Goal: Transaction & Acquisition: Download file/media

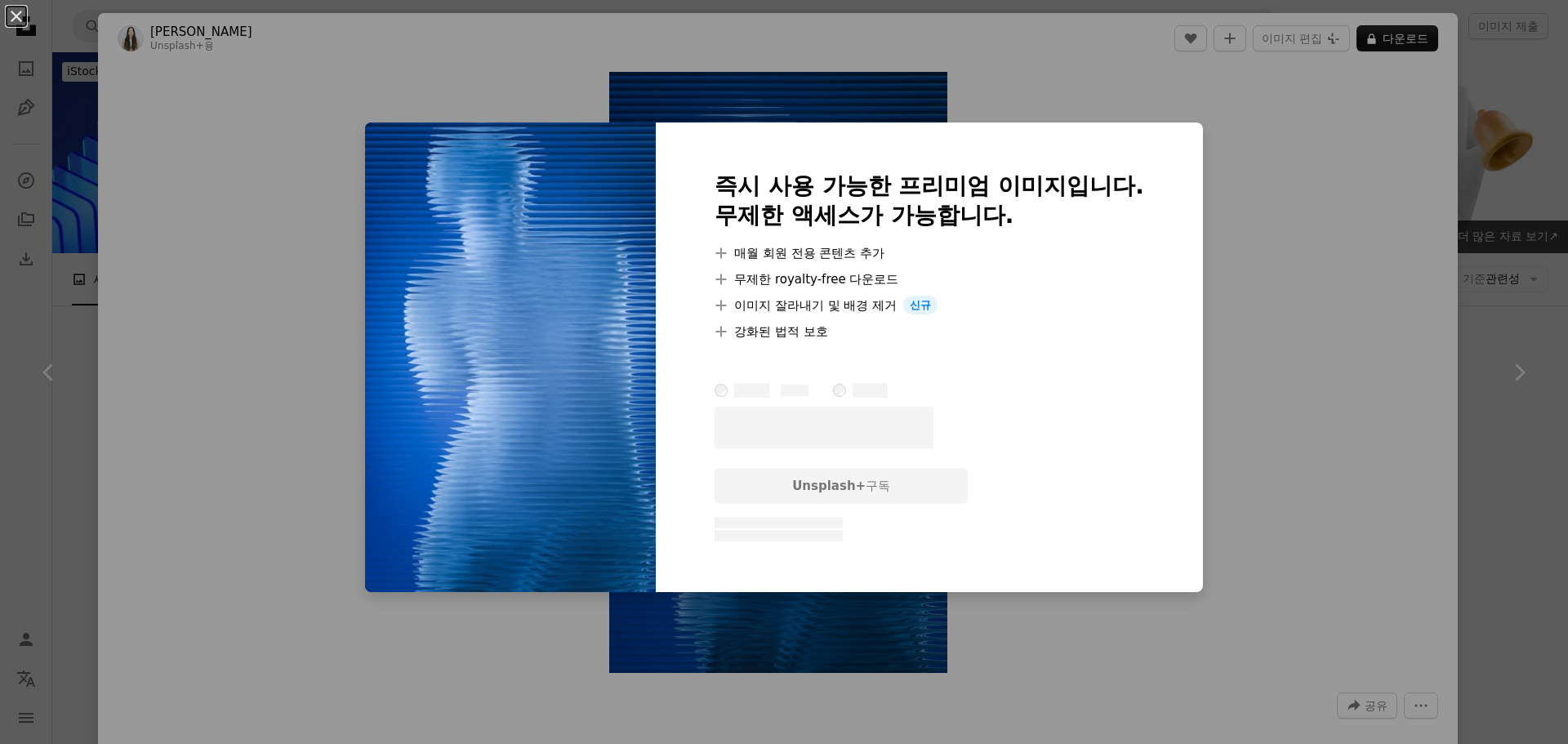
scroll to position [2295, 0]
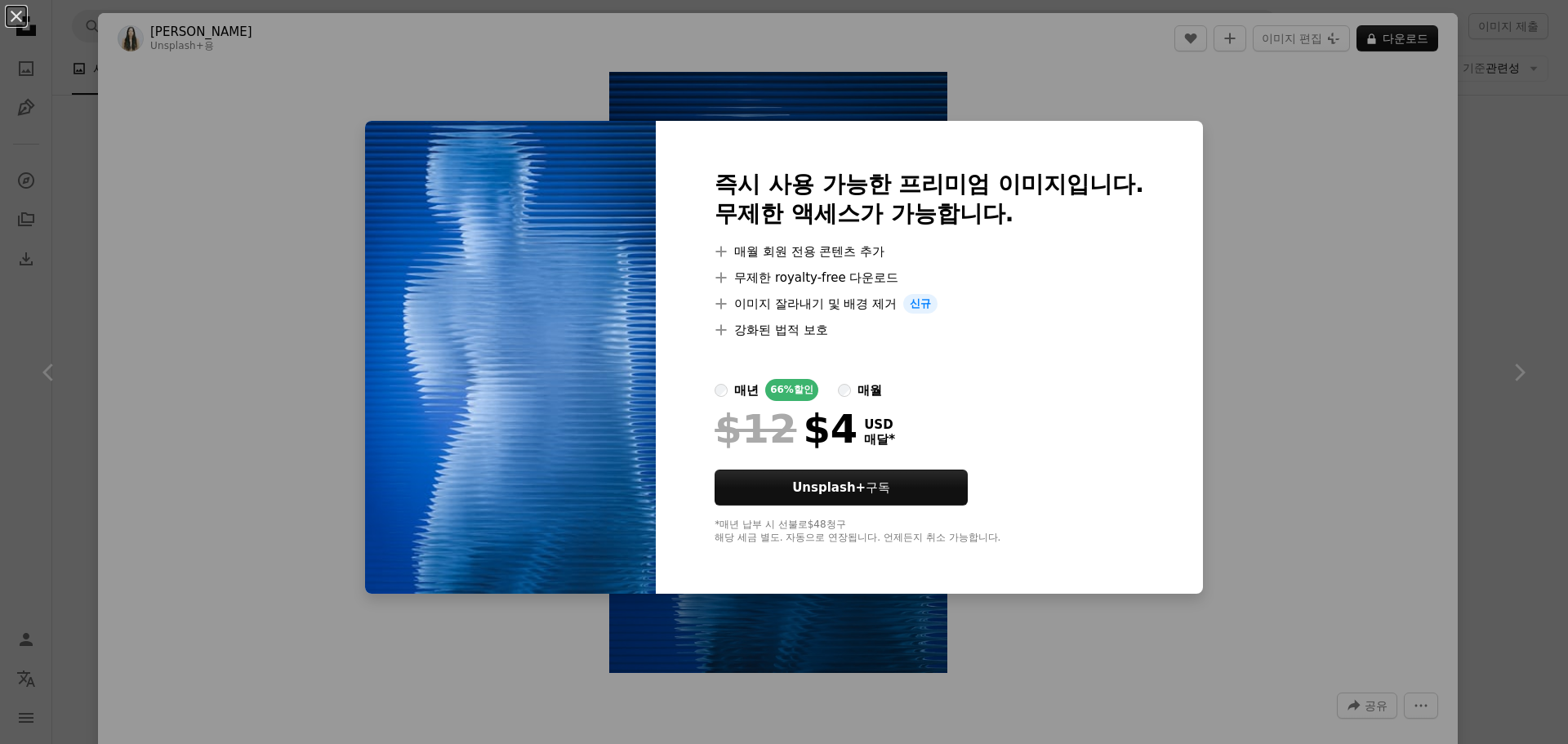
click at [1283, 336] on div "An X shape 즉시 사용 가능한 프리미엄 이미지입니다. 무제한 액세스가 가능합니다. A plus sign 매월 회원 전용 콘텐츠 추가 A…" at bounding box center [784, 372] width 1568 height 744
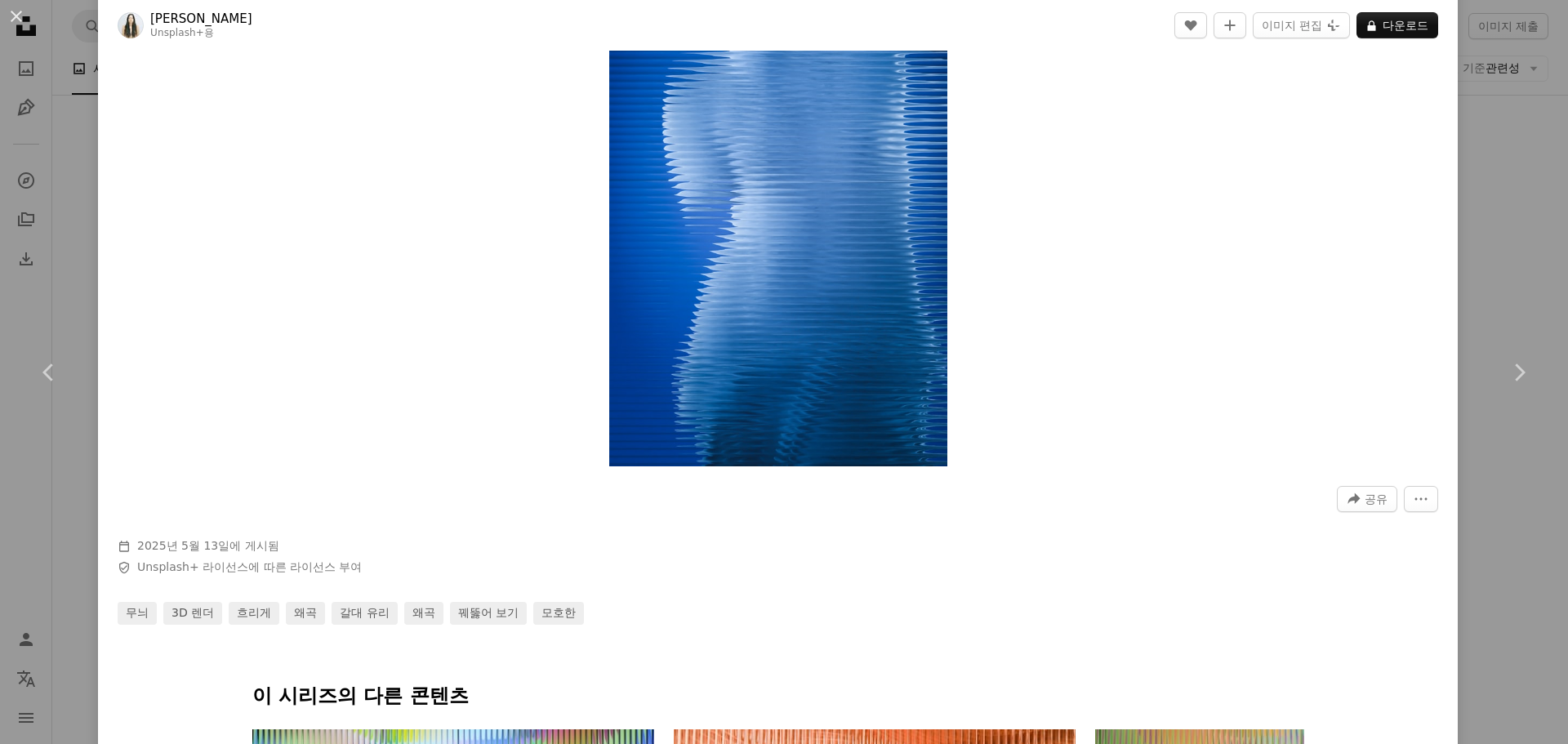
scroll to position [490, 0]
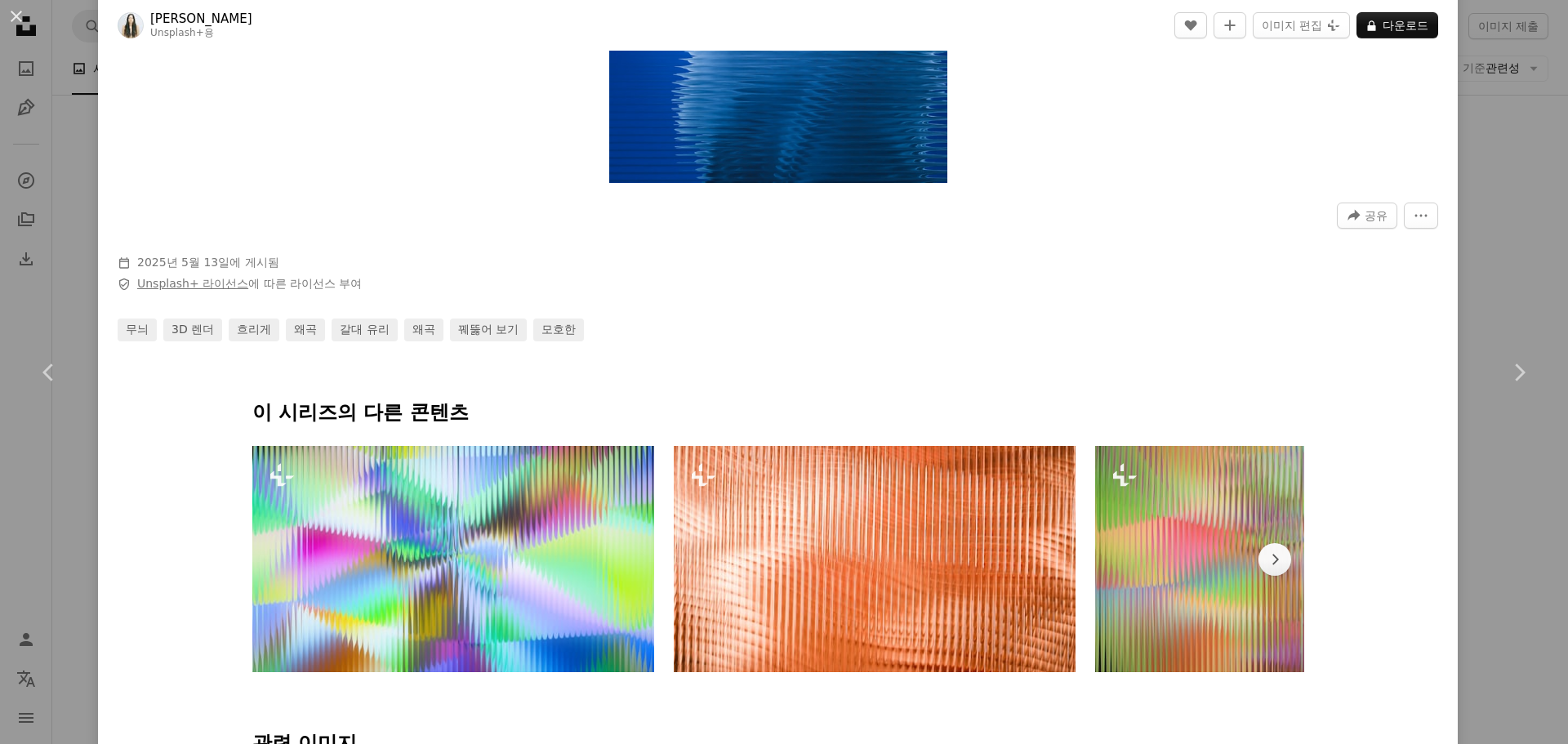
click at [174, 285] on link "Unsplash+ 라이선스" at bounding box center [193, 284] width 111 height 13
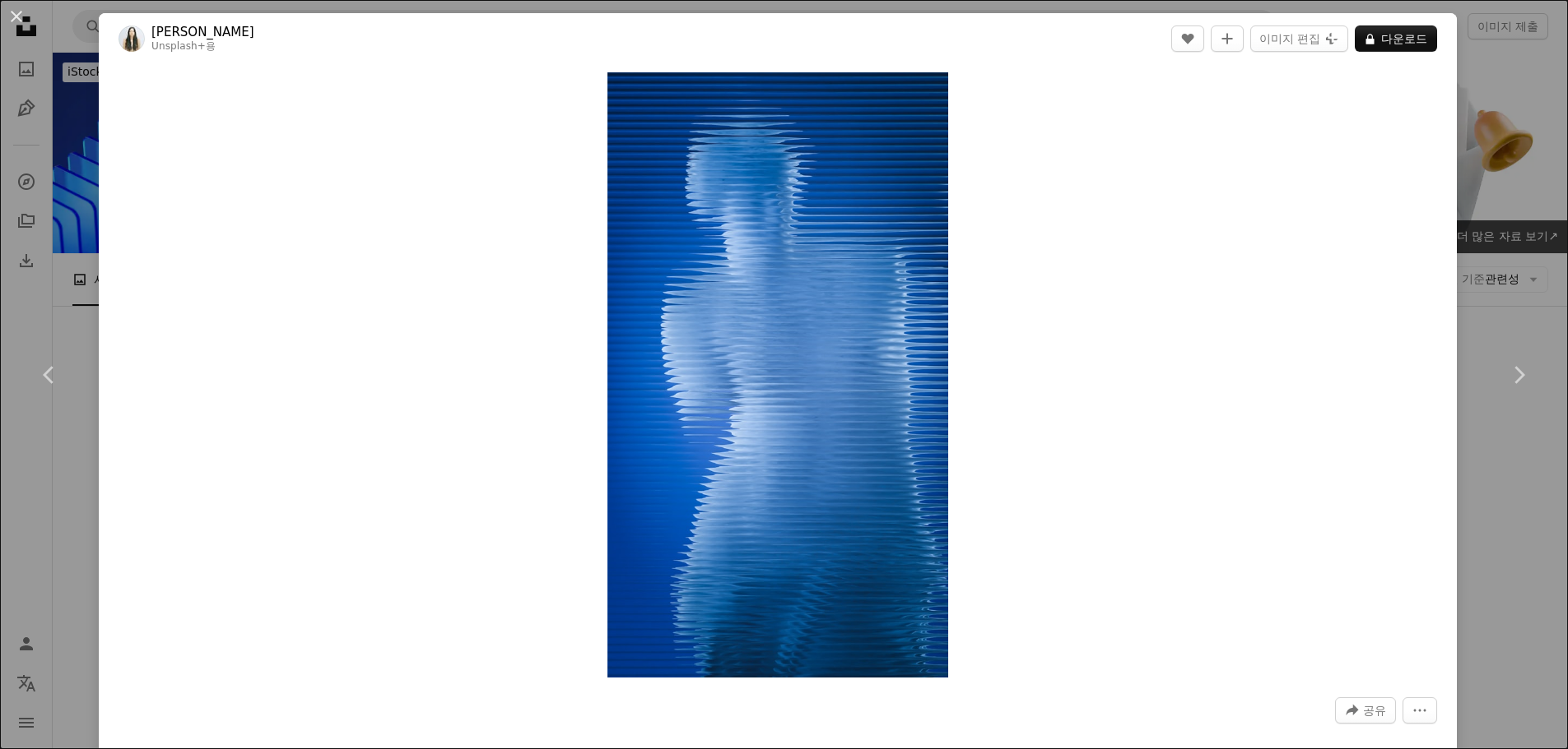
scroll to position [2311, 0]
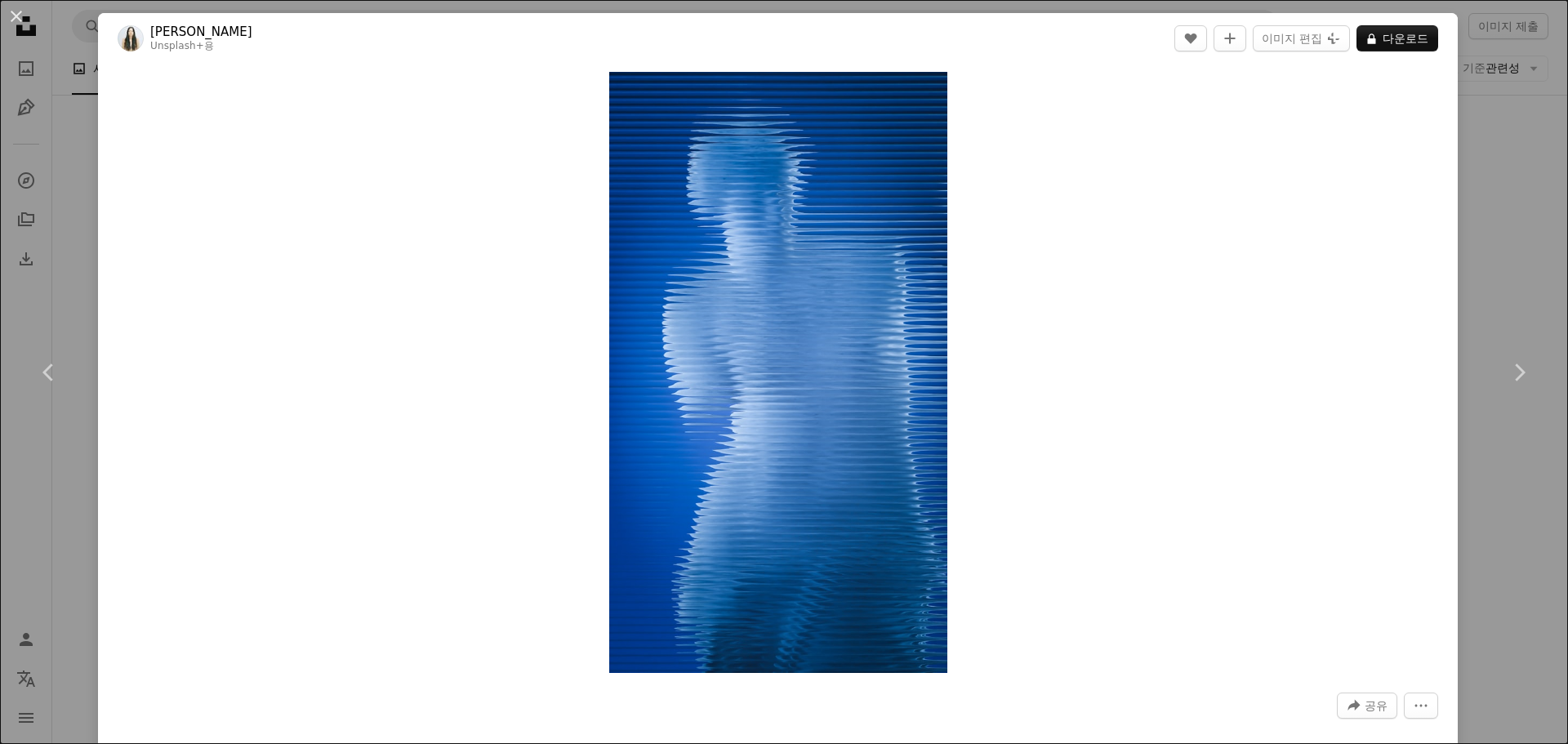
drag, startPoint x: 930, startPoint y: 237, endPoint x: 922, endPoint y: 234, distance: 8.5
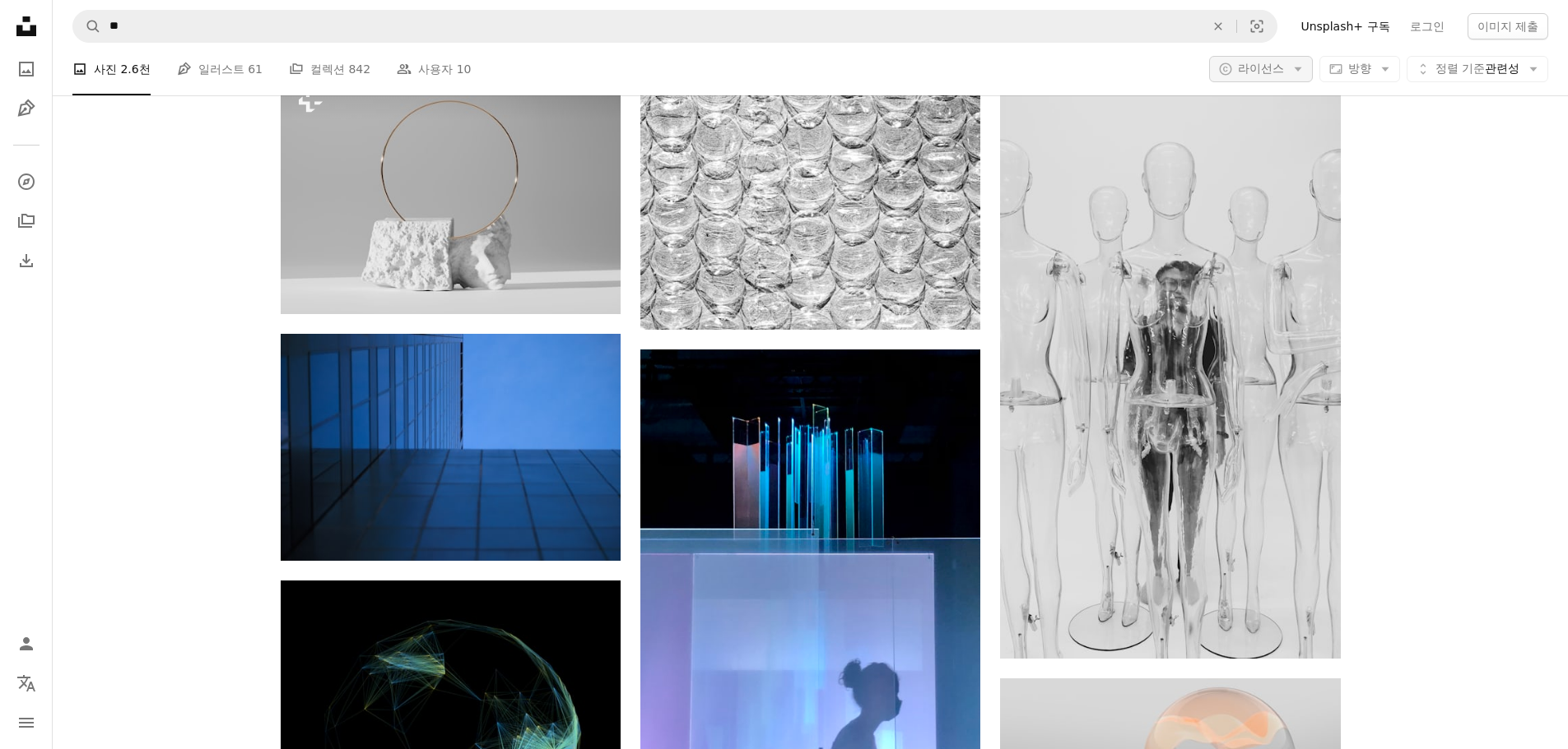
click at [1290, 71] on icon "Arrow down" at bounding box center [1298, 69] width 15 height 15
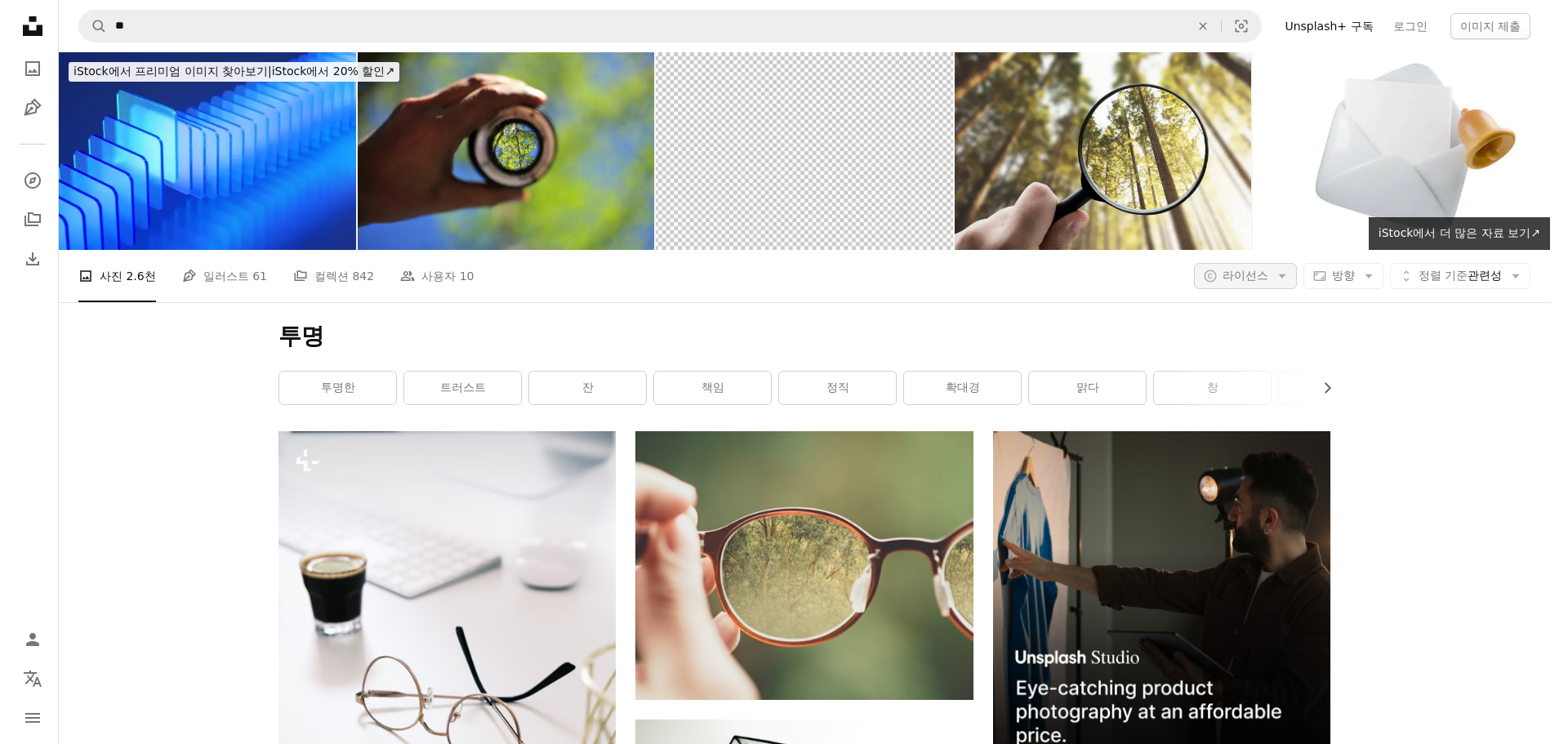
scroll to position [2295, 0]
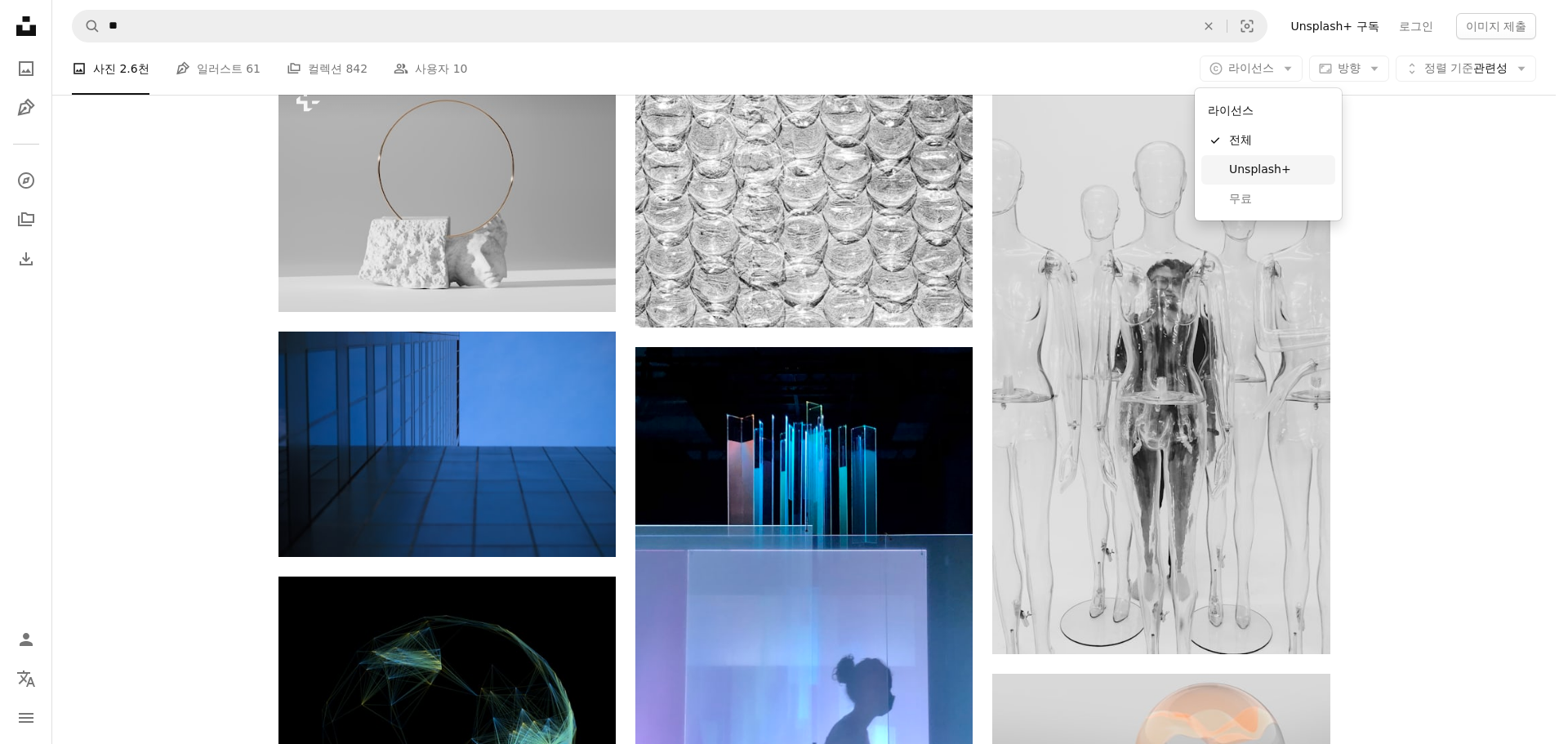
click at [1271, 183] on link "Unsplash+" at bounding box center [1268, 170] width 134 height 30
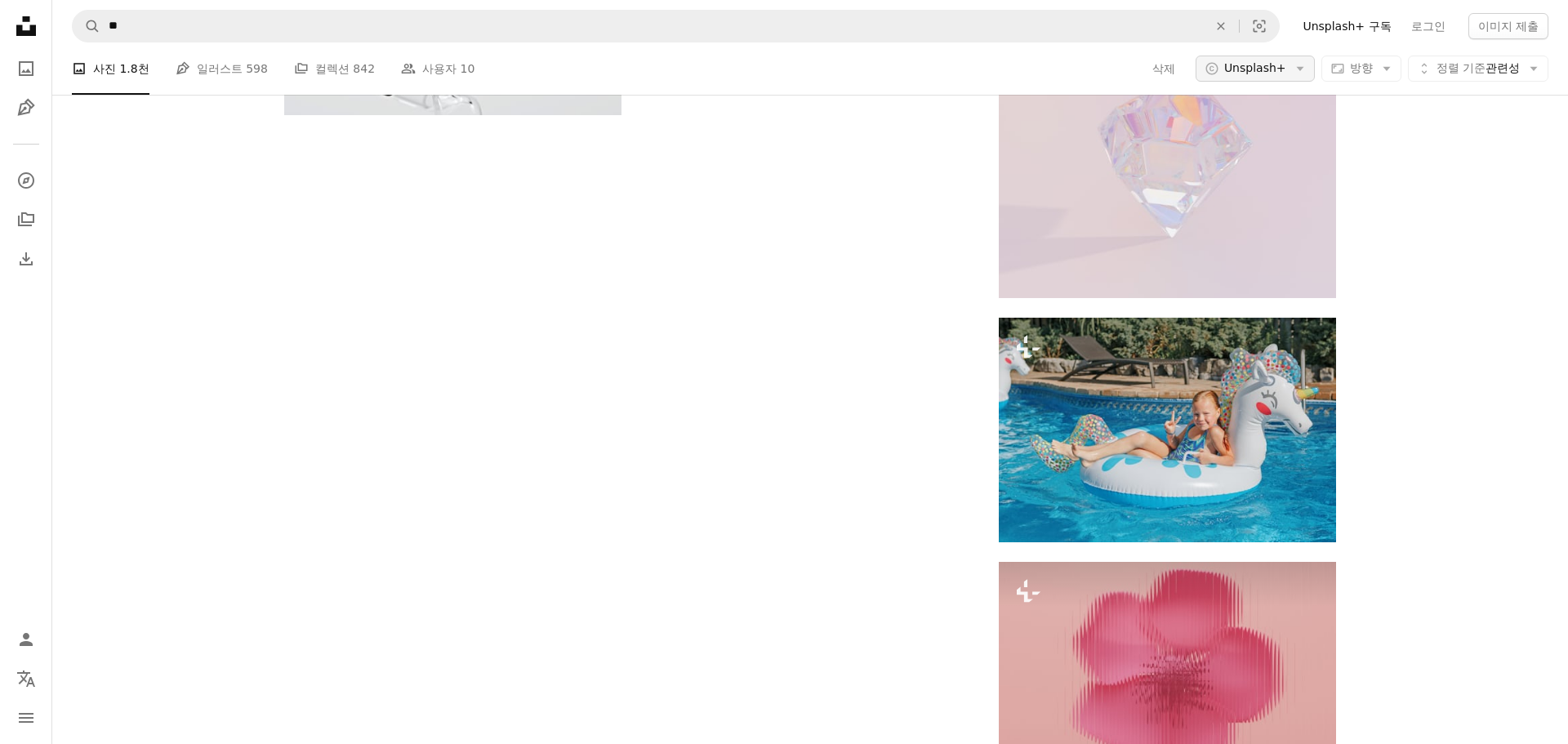
click at [1269, 81] on button "A copyright icon © Unsplash+ Arrow down" at bounding box center [1255, 69] width 120 height 26
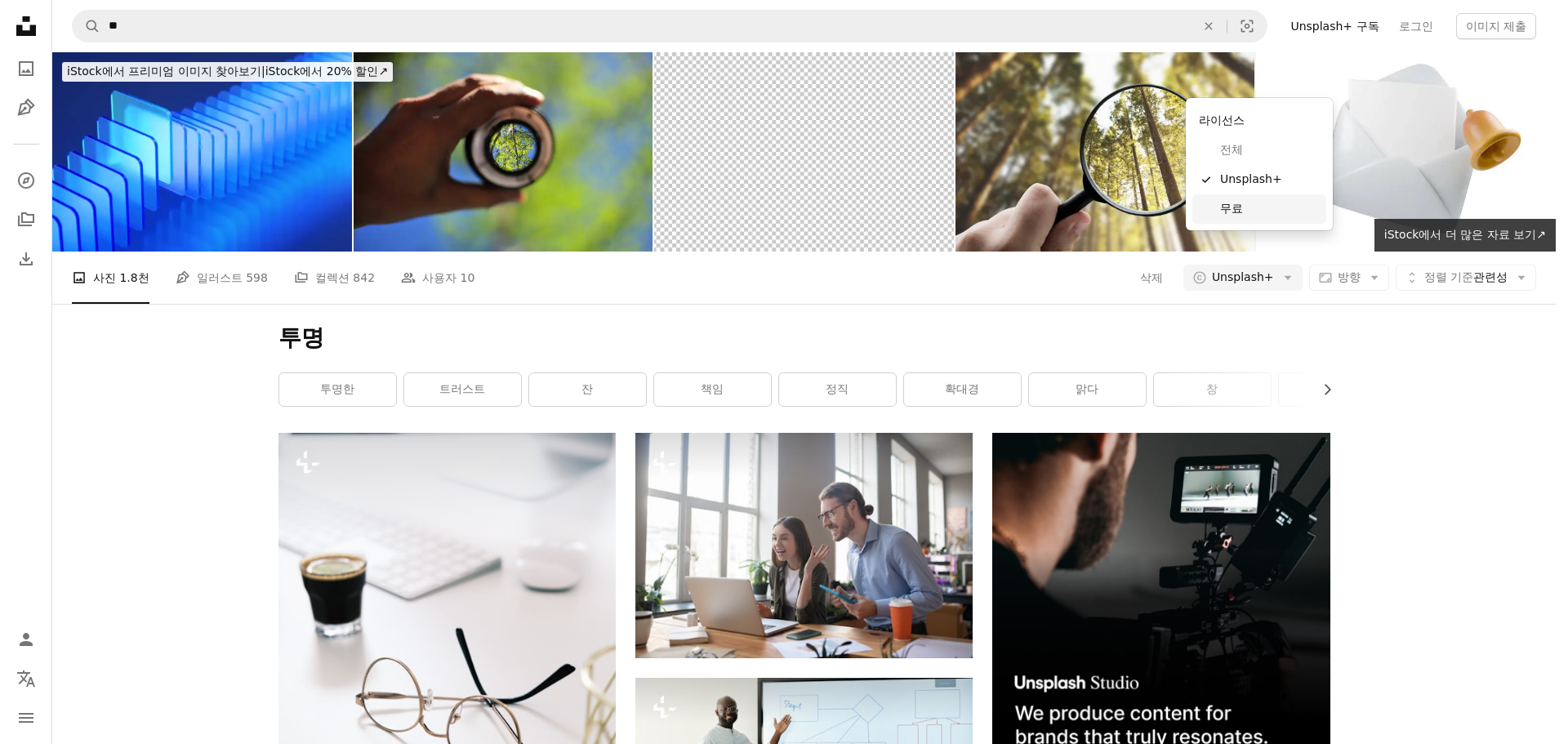
click at [1257, 198] on link "무료" at bounding box center [1259, 210] width 134 height 30
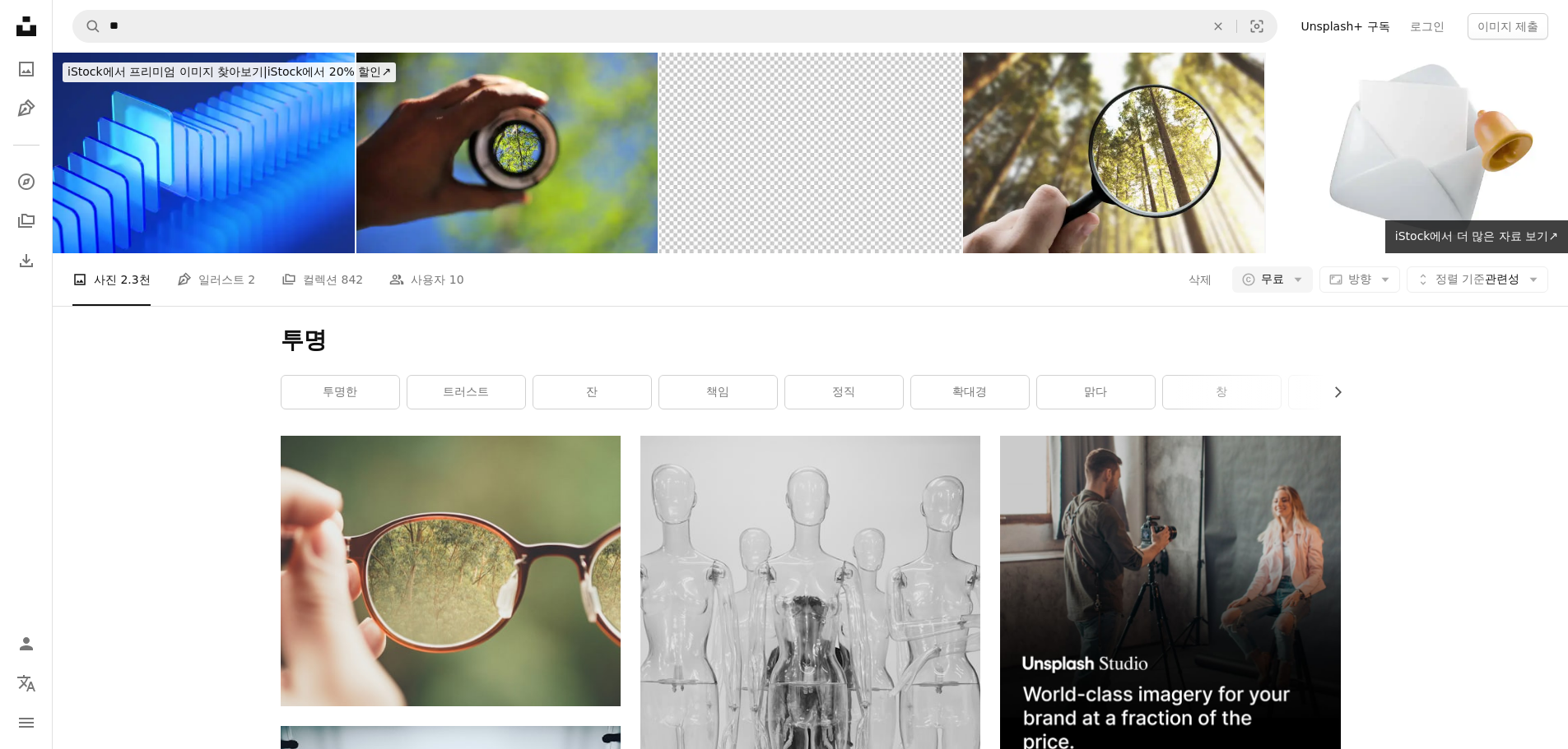
scroll to position [2585, 0]
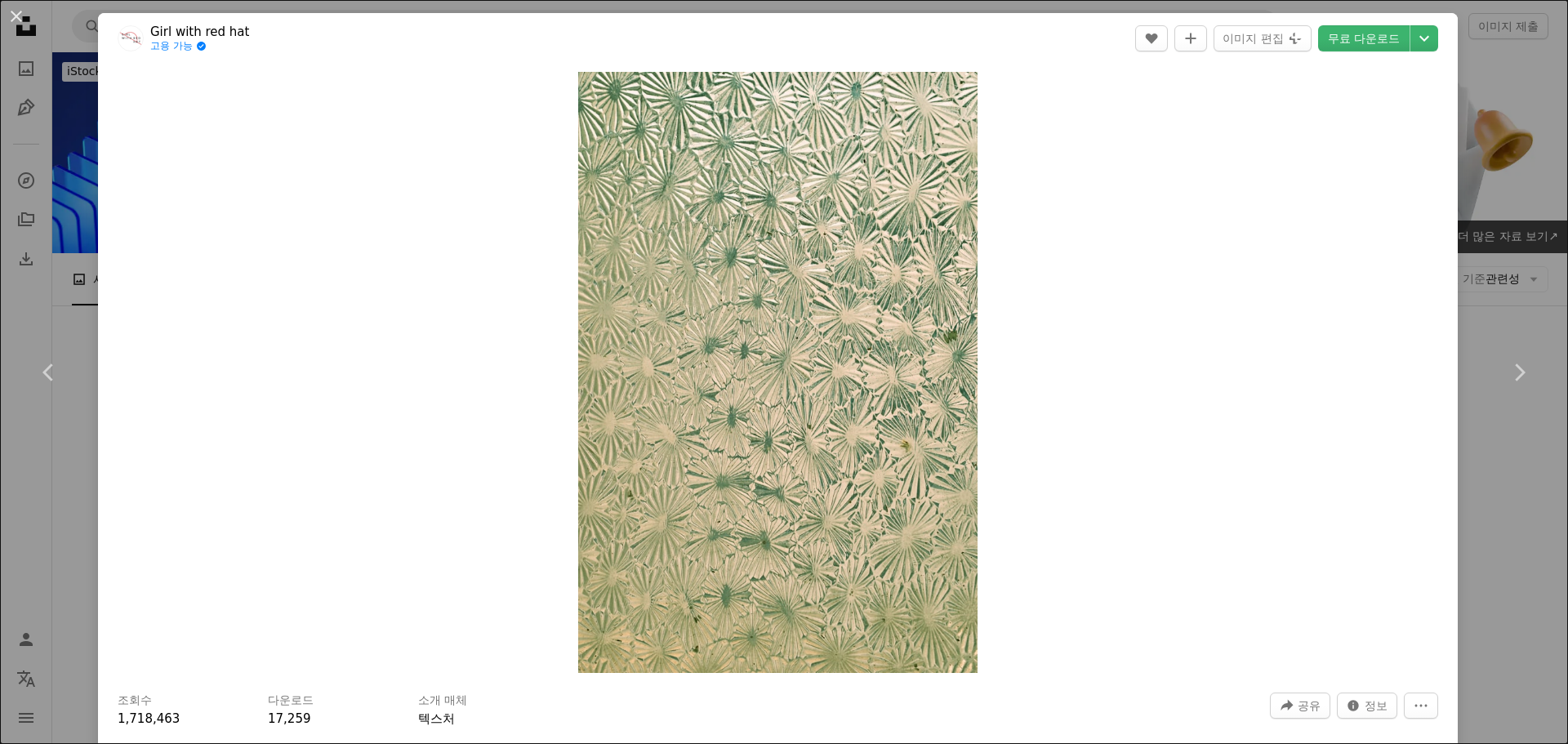
click at [1199, 580] on div "Zoom in" at bounding box center [778, 373] width 1360 height 618
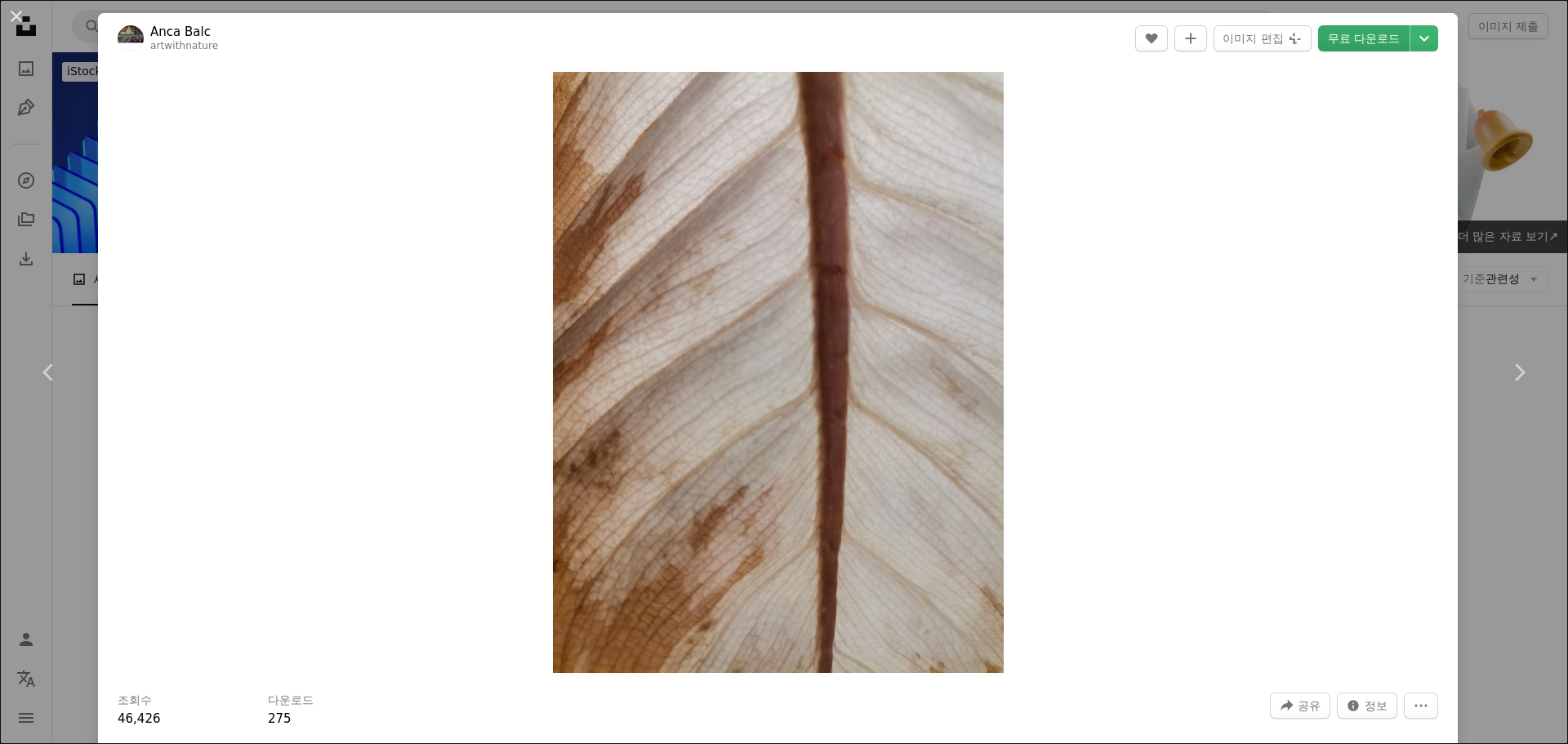
click at [1343, 41] on link "무료 다운로드" at bounding box center [1364, 38] width 92 height 26
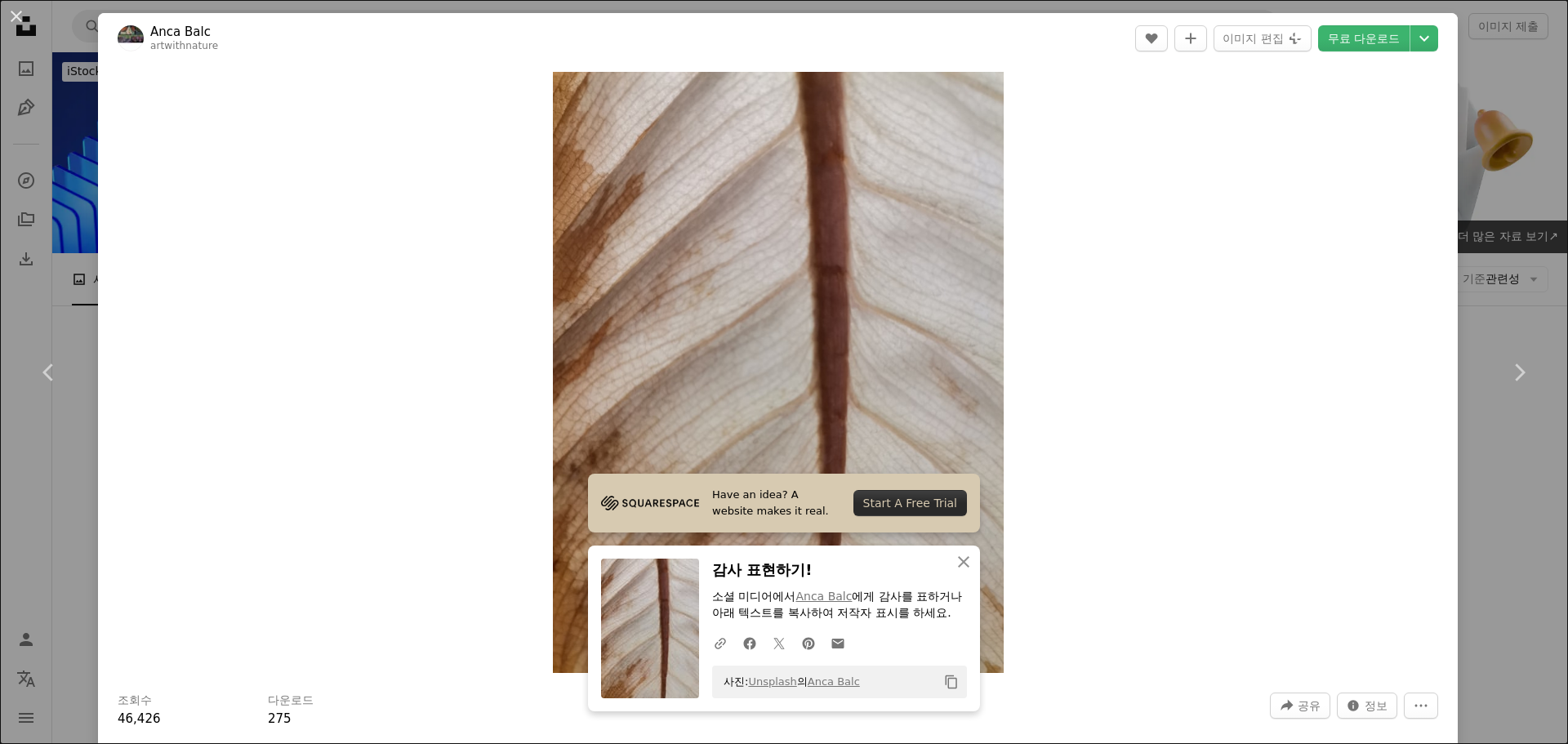
drag, startPoint x: 1147, startPoint y: 289, endPoint x: 1168, endPoint y: 276, distance: 24.7
click at [1147, 289] on div "Zoom in" at bounding box center [778, 373] width 1360 height 618
click at [1476, 270] on div "An X shape Chevron left Chevron right Have an idea? A website makes it real. St…" at bounding box center [784, 372] width 1568 height 744
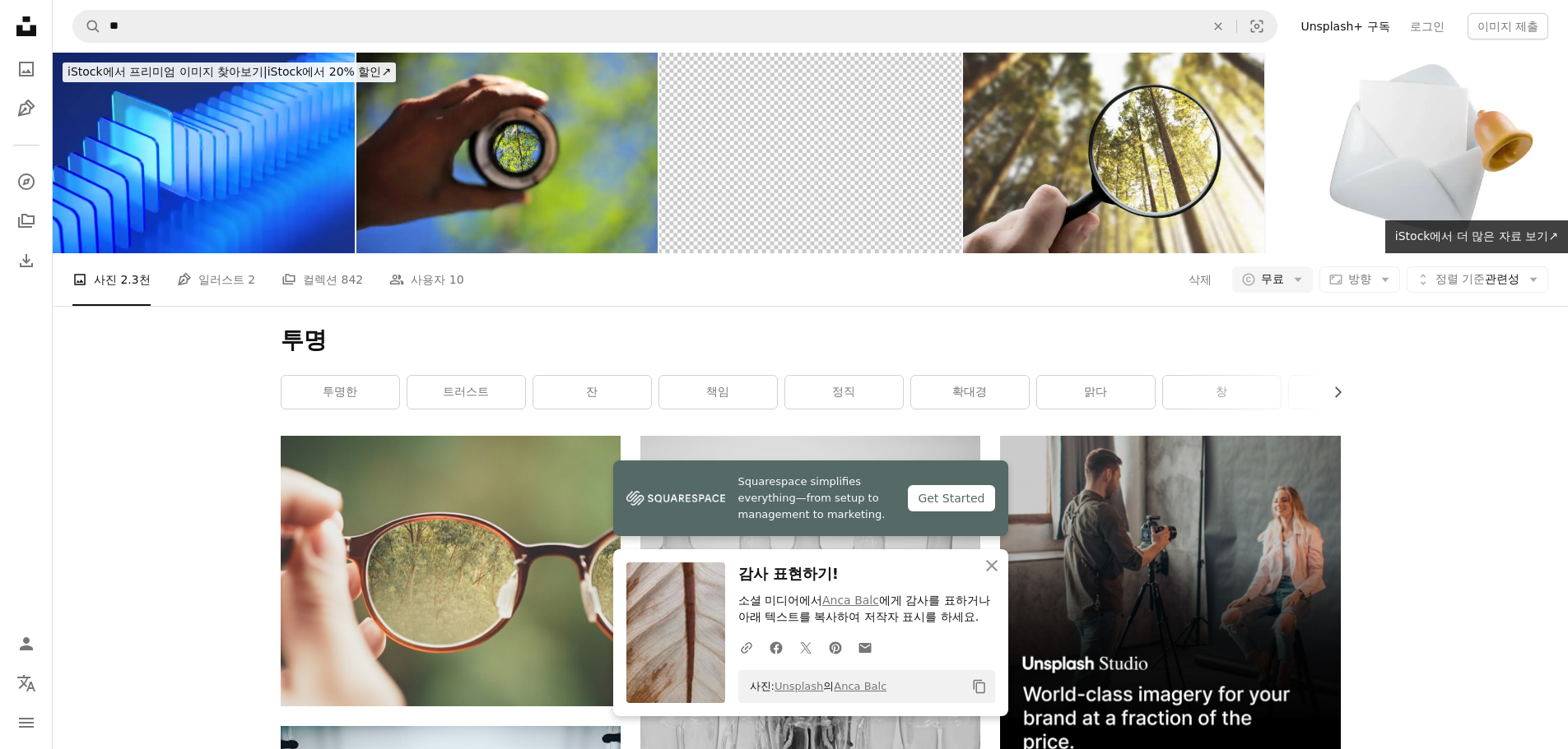
scroll to position [3326, 0]
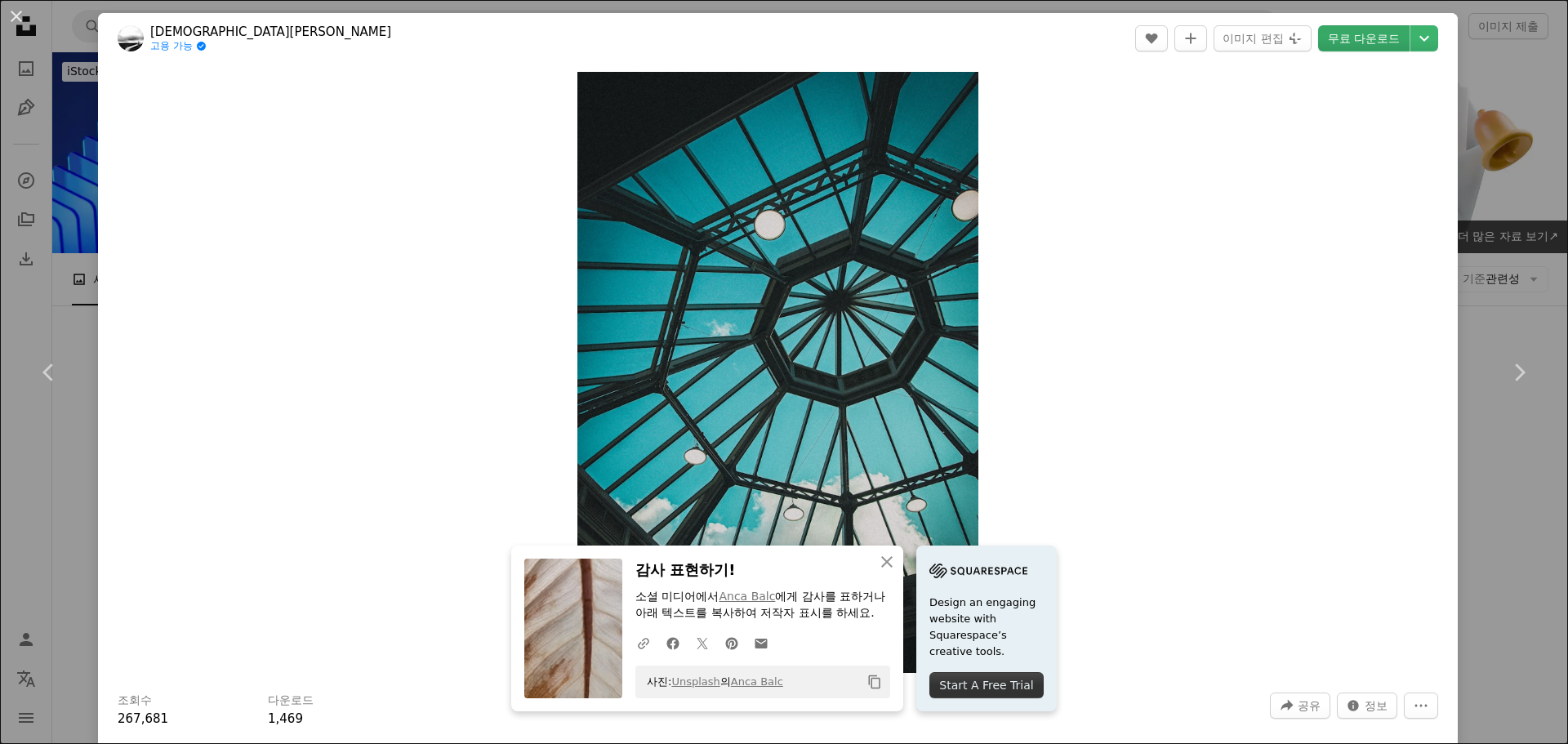
drag, startPoint x: 798, startPoint y: 277, endPoint x: 1355, endPoint y: 41, distance: 604.9
click at [1355, 41] on link "무료 다운로드" at bounding box center [1364, 38] width 92 height 26
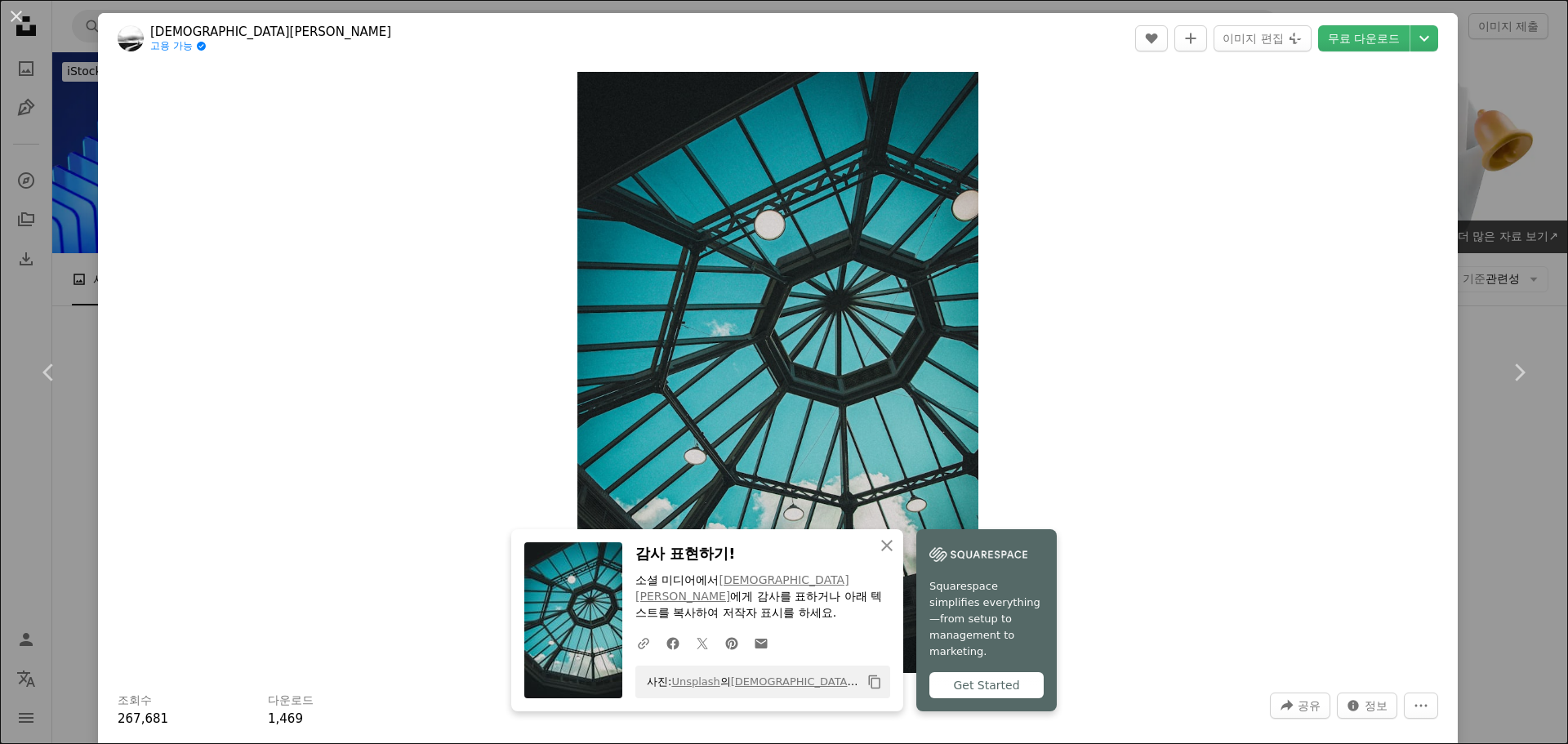
click at [1473, 144] on div "An X shape Chevron left Chevron right An X shape 닫기 감사 표현하기! 소셜 미디어에서 [PERSON_N…" at bounding box center [784, 372] width 1568 height 744
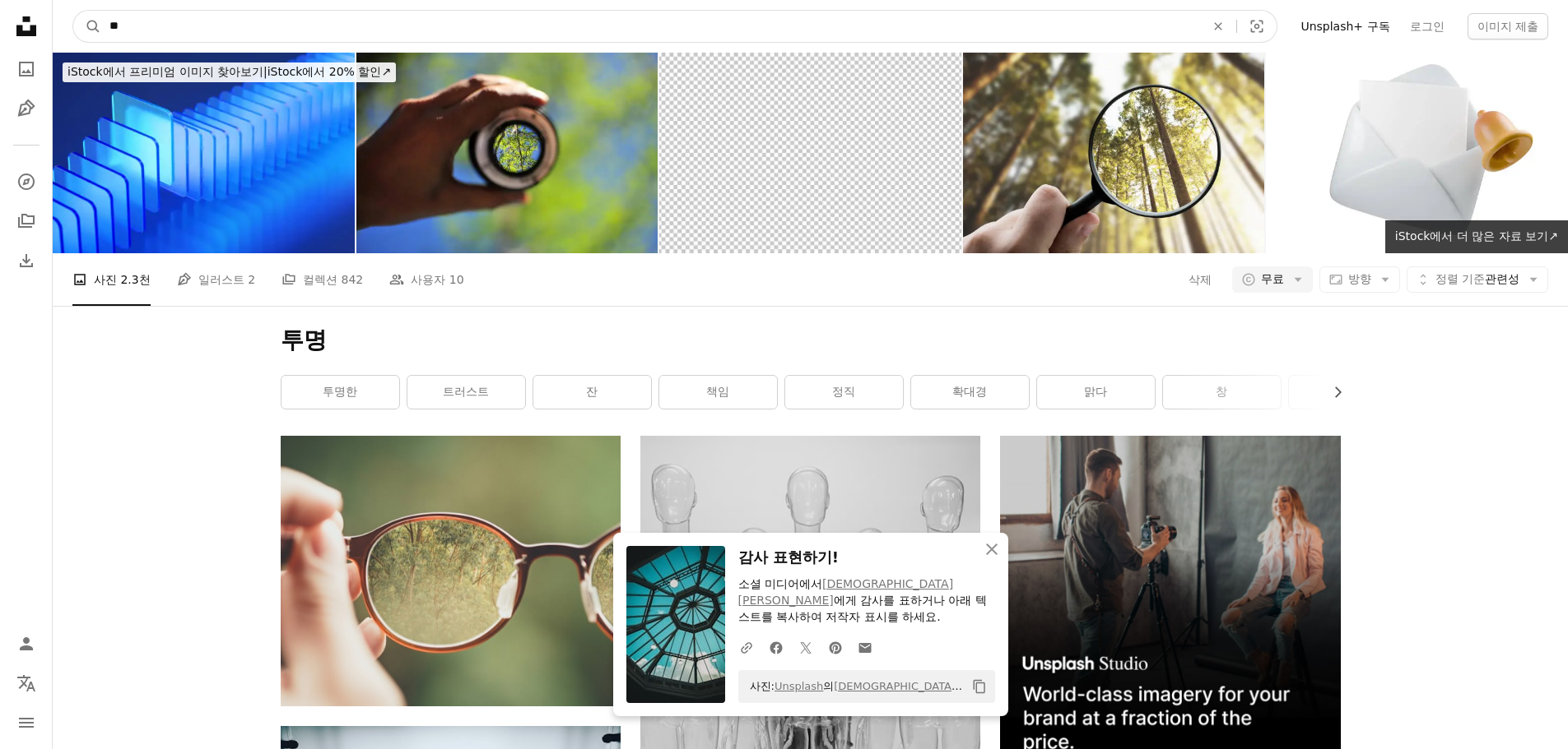
click at [845, 26] on input "**" at bounding box center [650, 25] width 1099 height 31
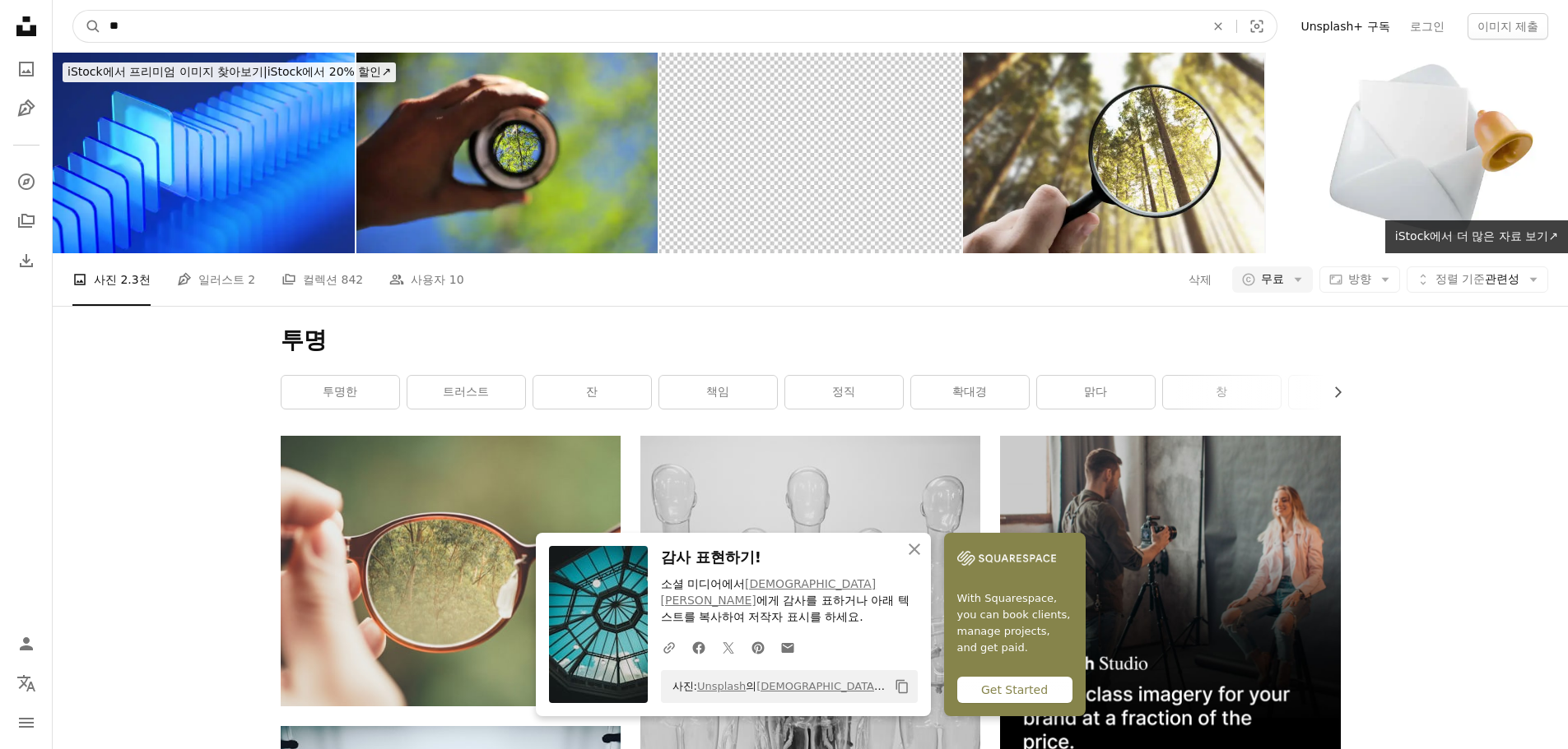
type input "*"
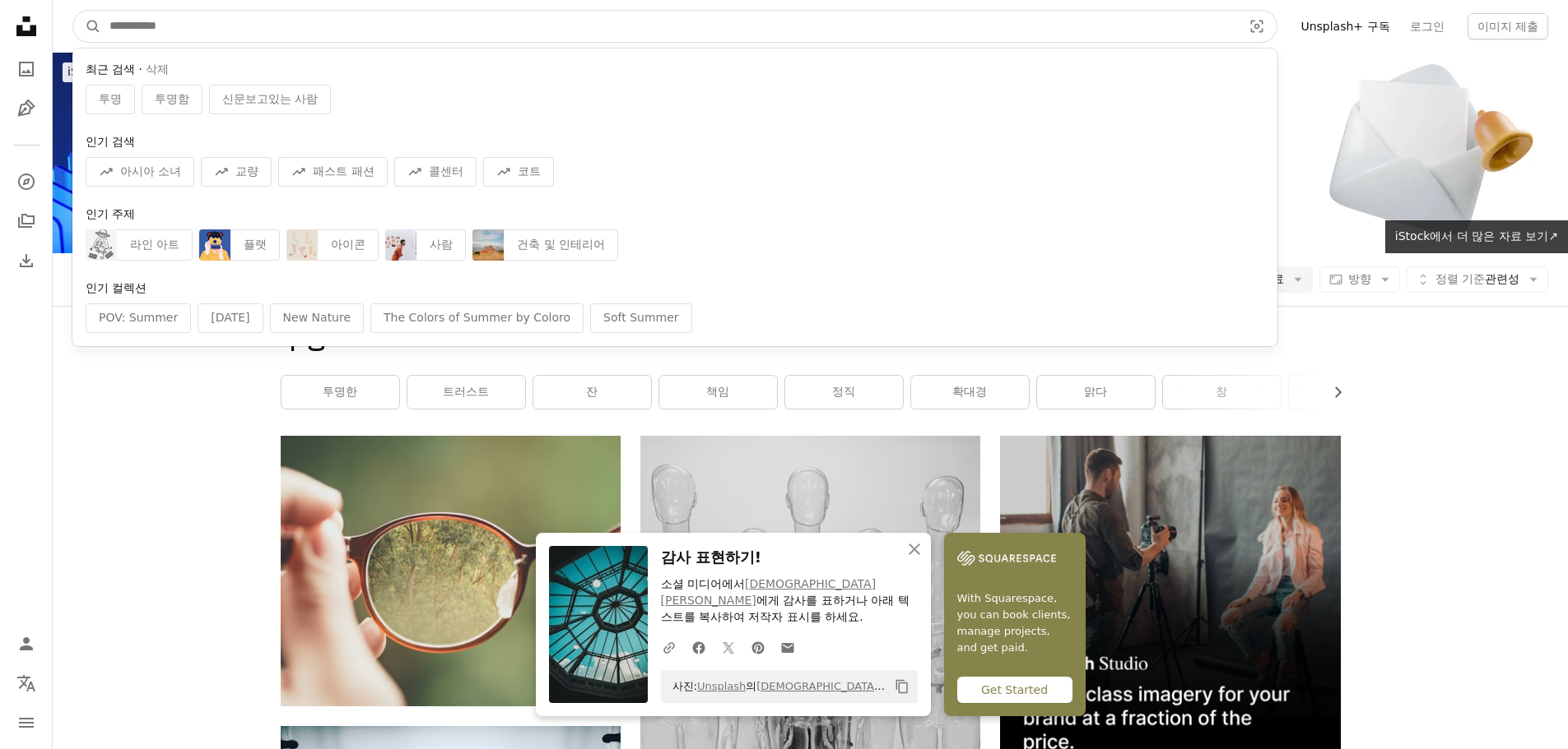
type input "*"
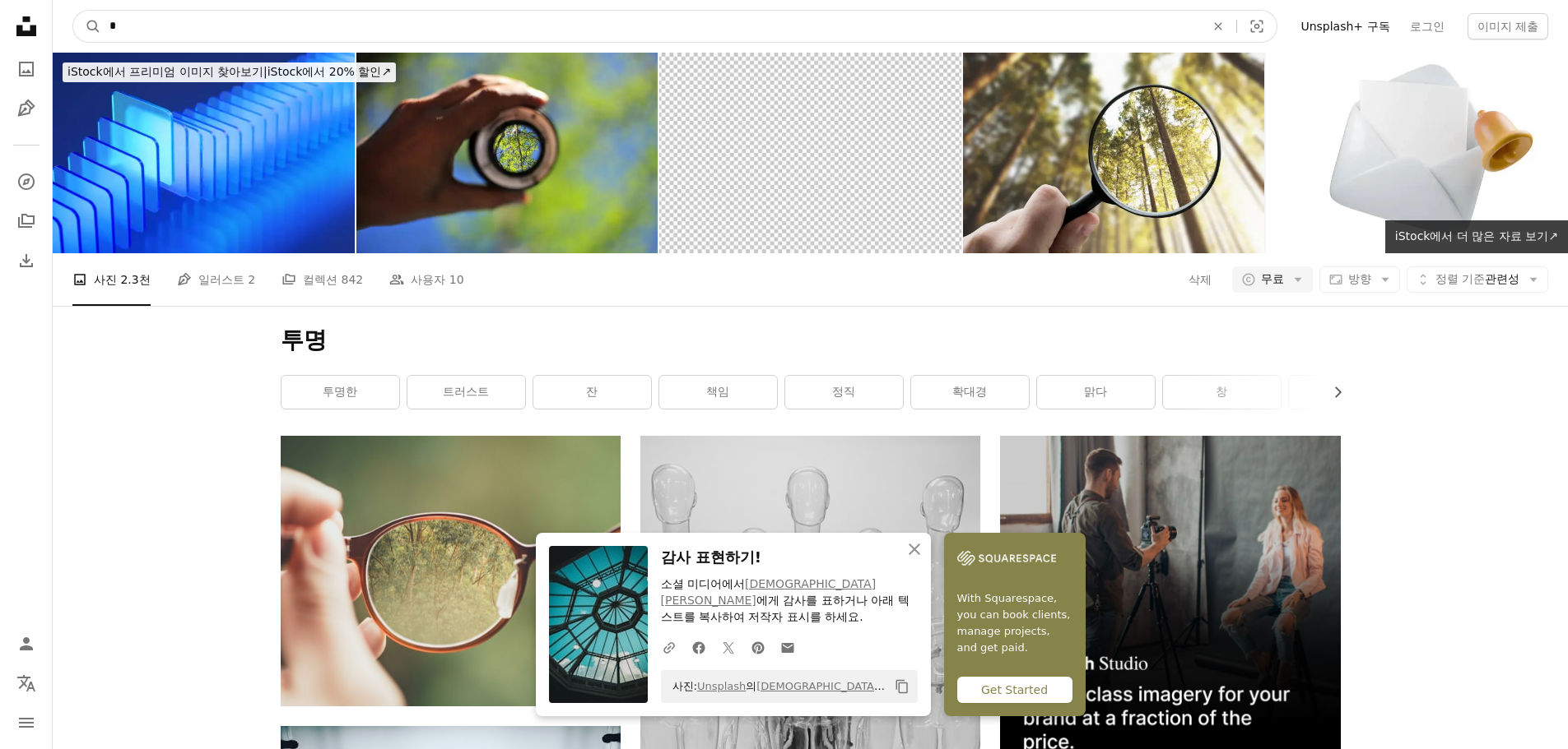
type input "*"
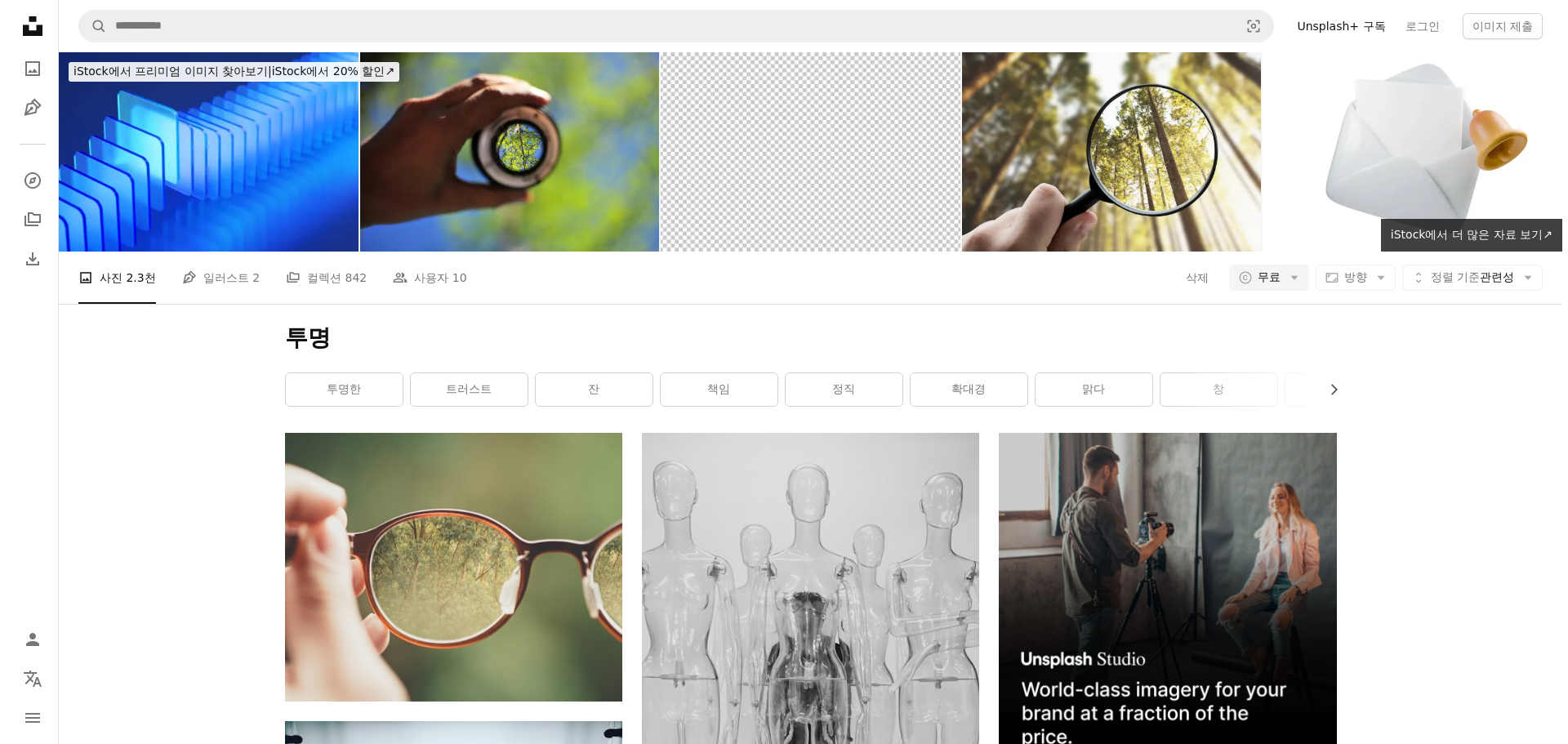
scroll to position [3385, 0]
